Goal: Transaction & Acquisition: Purchase product/service

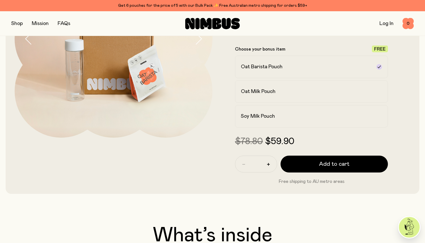
scroll to position [13, 0]
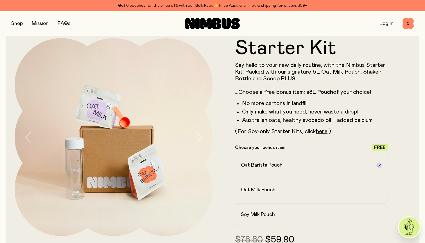
click at [19, 22] on button "button" at bounding box center [17, 24] width 12 height 8
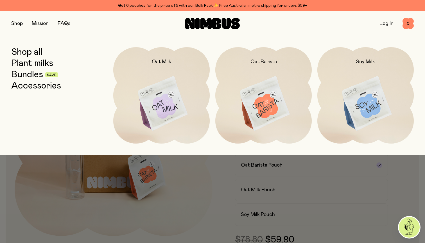
click at [31, 52] on link "Shop all" at bounding box center [26, 52] width 31 height 10
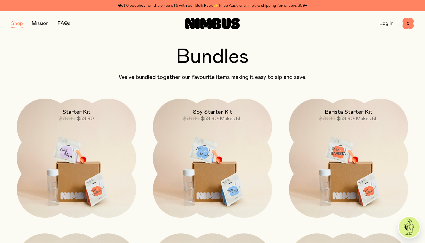
scroll to position [369, 0]
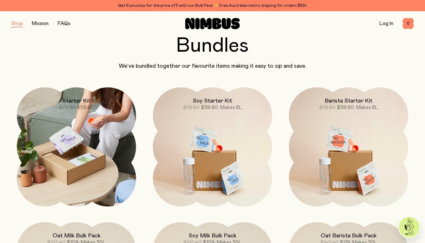
click at [96, 151] on img at bounding box center [76, 146] width 119 height 119
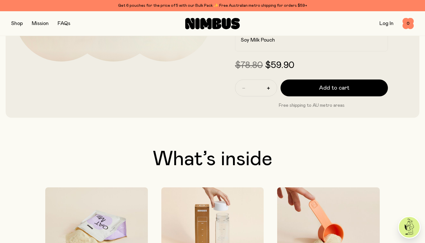
scroll to position [175, 0]
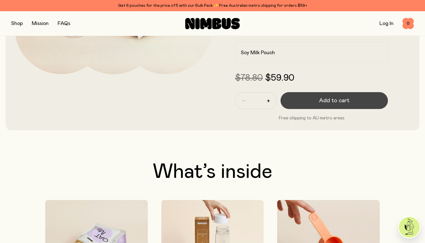
click at [332, 100] on span "Add to cart" at bounding box center [334, 101] width 30 height 8
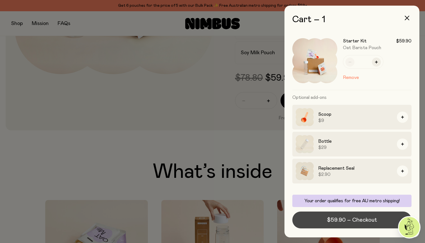
click at [355, 225] on button "$59.90 – Checkout" at bounding box center [351, 220] width 119 height 17
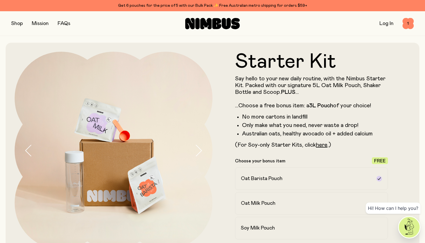
click at [20, 24] on button "button" at bounding box center [17, 24] width 12 height 8
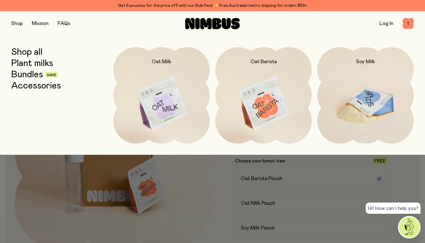
click at [366, 62] on h2 "Soy Milk" at bounding box center [365, 61] width 19 height 7
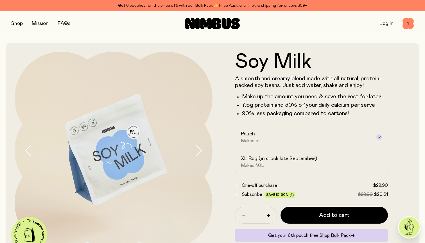
click at [17, 24] on button "button" at bounding box center [17, 24] width 12 height 8
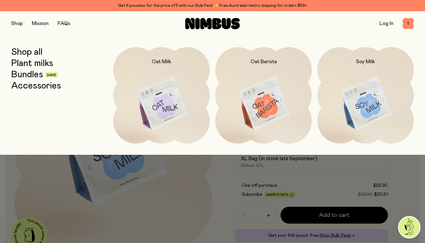
click at [34, 51] on link "Shop all" at bounding box center [26, 52] width 31 height 10
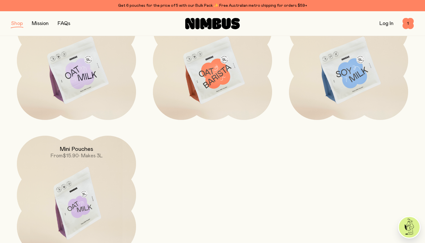
scroll to position [122, 0]
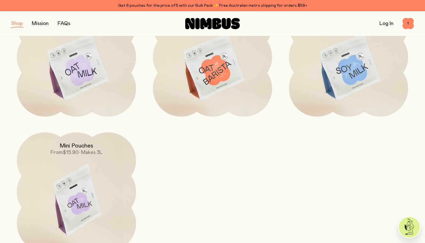
click at [94, 152] on span "• Makes 3L" at bounding box center [91, 152] width 24 height 5
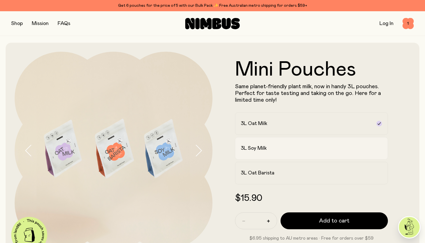
click at [264, 147] on h2 "3L Soy Milk" at bounding box center [254, 148] width 26 height 7
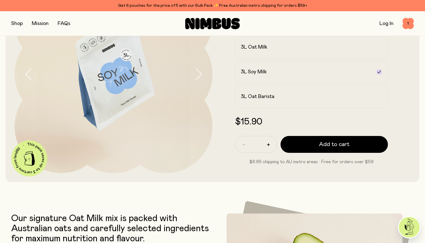
scroll to position [74, 0]
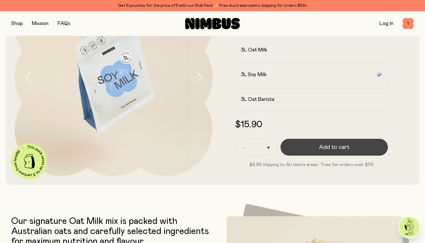
click at [322, 144] on span "Add to cart" at bounding box center [334, 147] width 30 height 8
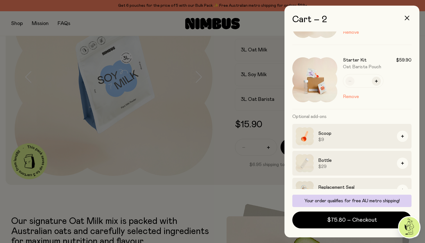
scroll to position [38, 0]
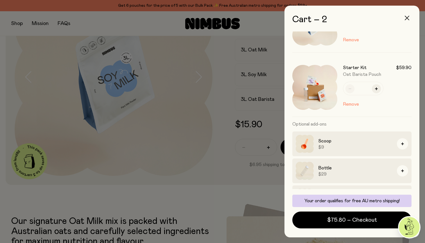
click at [406, 18] on icon "button" at bounding box center [407, 18] width 4 height 4
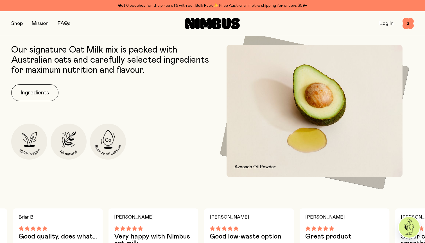
scroll to position [226, 0]
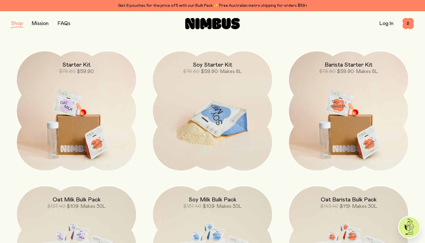
scroll to position [408, 0]
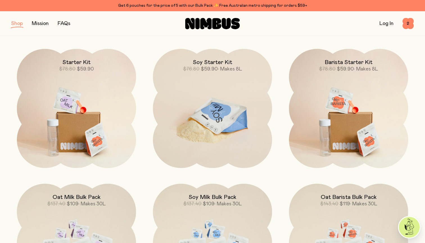
click at [213, 66] on span "$76.80 $59.90 • Makes 8L" at bounding box center [212, 69] width 59 height 7
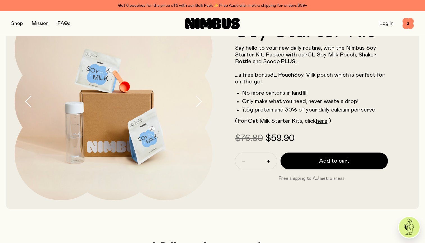
scroll to position [45, 0]
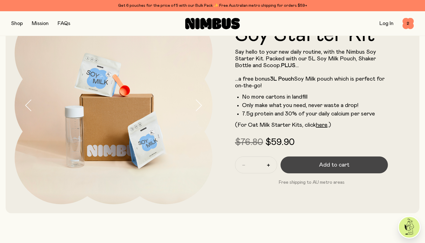
click at [332, 166] on span "Add to cart" at bounding box center [334, 165] width 30 height 8
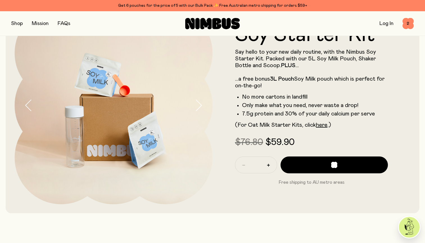
scroll to position [0, 0]
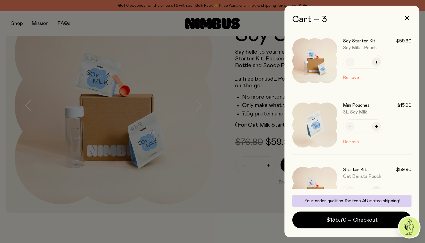
click at [349, 143] on button "Remove" at bounding box center [351, 142] width 16 height 7
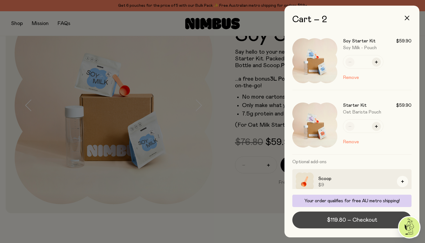
click at [355, 221] on span "$119.80 – Checkout" at bounding box center [352, 220] width 50 height 8
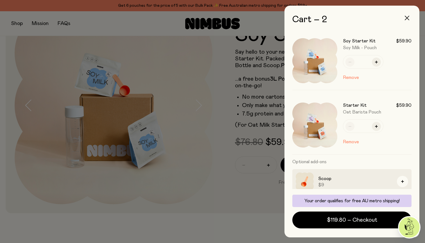
click at [408, 18] on icon "button" at bounding box center [407, 18] width 4 height 4
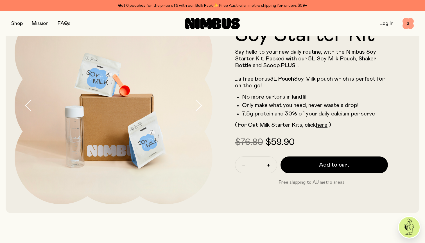
click at [408, 24] on span "2" at bounding box center [408, 23] width 11 height 11
